Goal: Task Accomplishment & Management: Complete application form

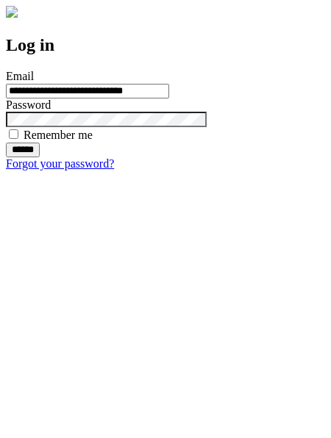
type input "**********"
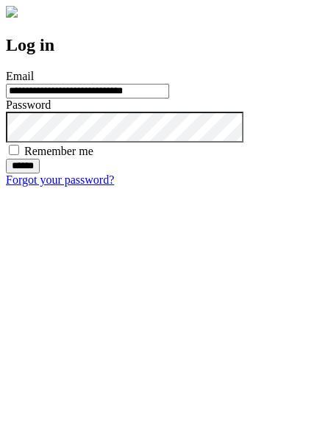
click at [40, 173] on input "******" at bounding box center [23, 166] width 34 height 15
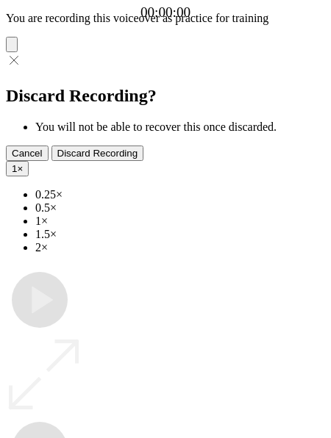
type input "**********"
